Goal: Task Accomplishment & Management: Use online tool/utility

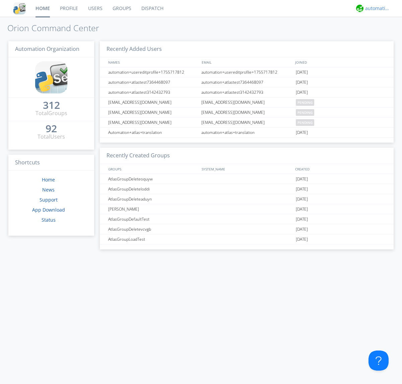
click at [376, 8] on div "automation+atlas" at bounding box center [377, 8] width 25 height 7
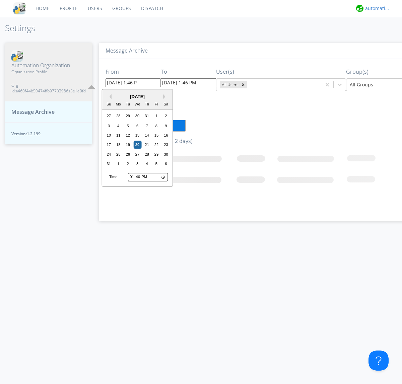
type input "08/13/2025 1:46 PM"
type input "[DATE] 1:46 PM"
type input "08/13/2025 1:46 PM"
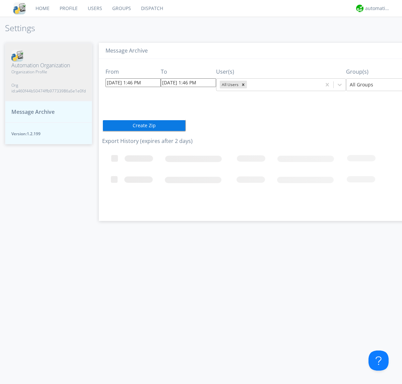
click at [242, 84] on icon "Remove All Users" at bounding box center [243, 84] width 2 height 2
click at [220, 84] on input "text" at bounding box center [220, 84] width 1 height 7
click at [371, 84] on div at bounding box center [399, 85] width 98 height 8
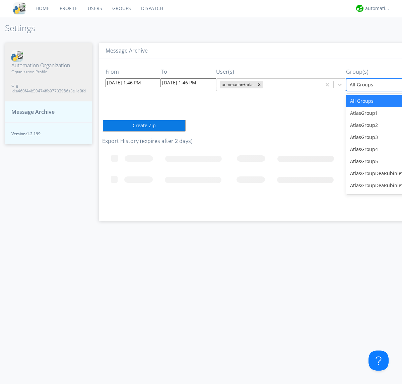
click at [102, 125] on button "Create Zip" at bounding box center [144, 126] width 84 height 12
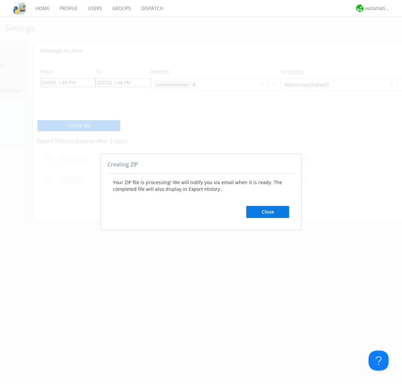
click at [268, 212] on button "Close" at bounding box center [267, 212] width 43 height 12
